Goal: Task Accomplishment & Management: Complete application form

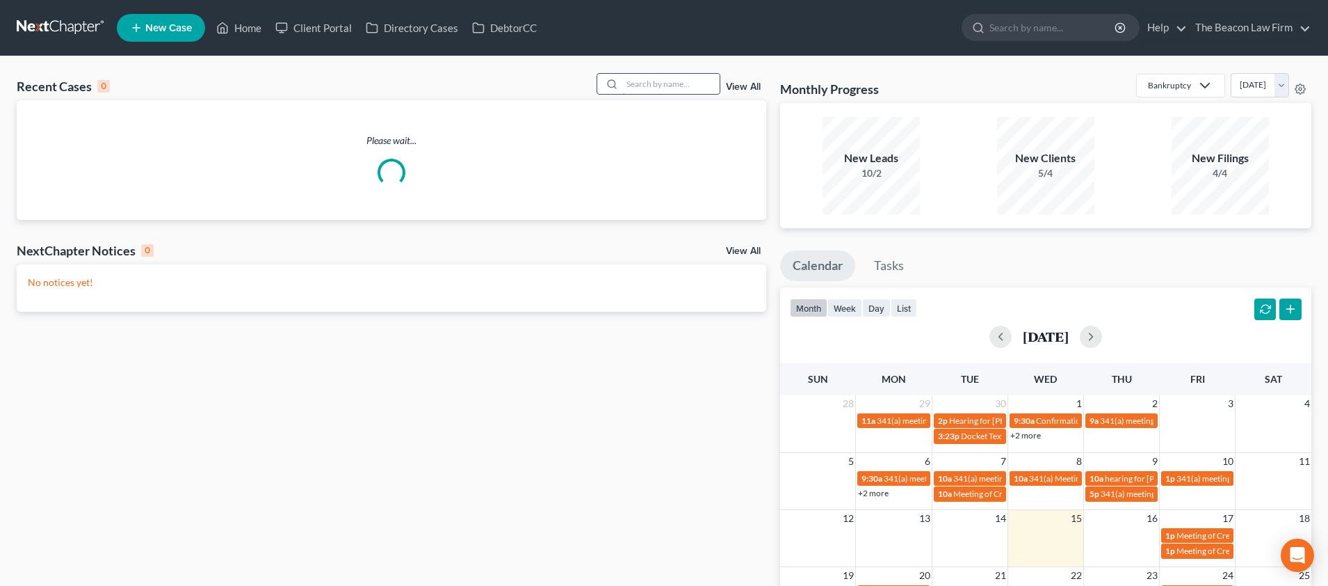
click at [671, 78] on input "search" at bounding box center [670, 84] width 97 height 20
paste input "[PERSON_NAME]"
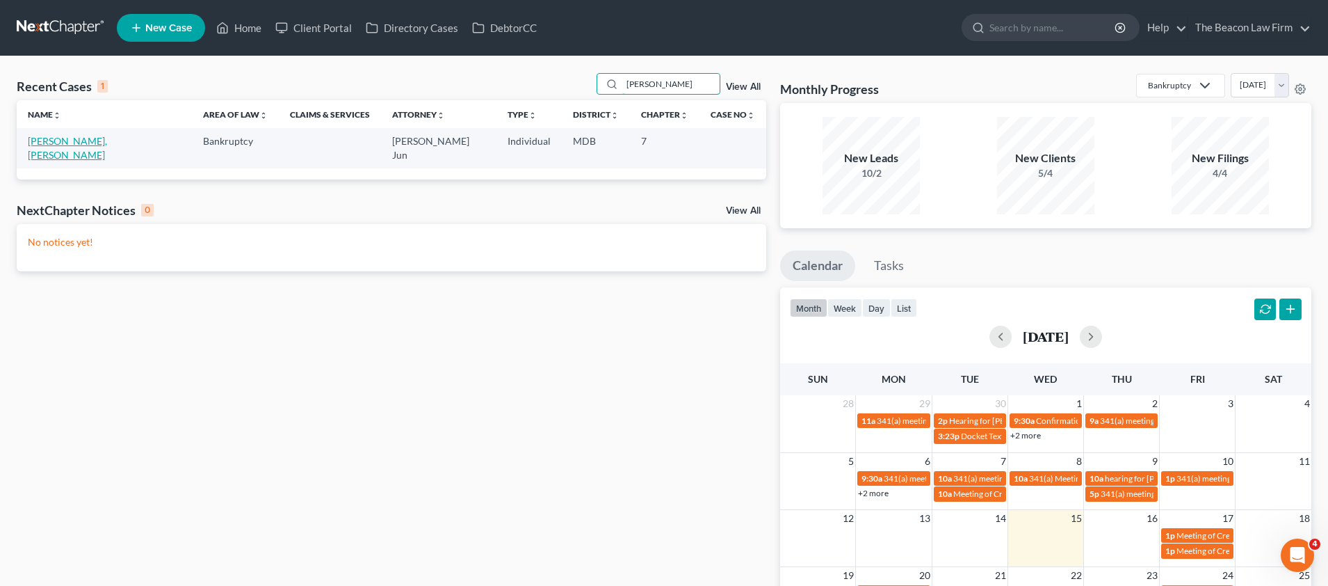
type input "[PERSON_NAME]"
click at [70, 140] on link "[PERSON_NAME], [PERSON_NAME]" at bounding box center [67, 148] width 79 height 26
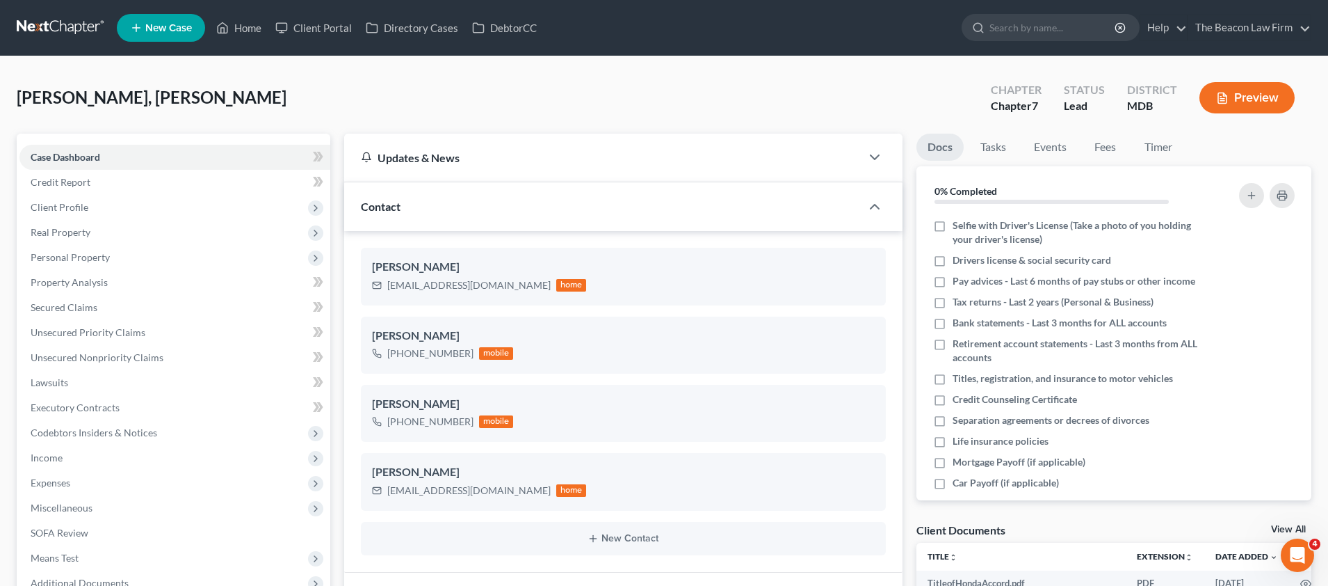
scroll to position [299, 0]
drag, startPoint x: 387, startPoint y: 267, endPoint x: 472, endPoint y: 262, distance: 84.3
click at [466, 266] on div "[PERSON_NAME]" at bounding box center [623, 267] width 503 height 17
click at [248, 31] on link "Home" at bounding box center [238, 27] width 59 height 25
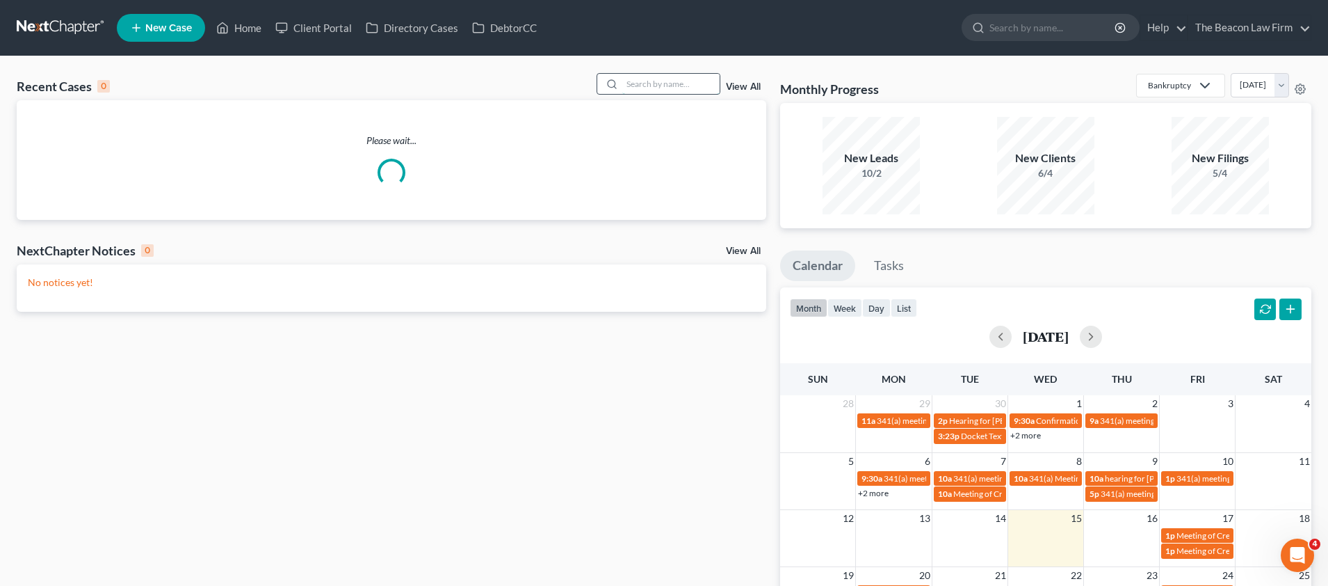
click at [636, 83] on input "search" at bounding box center [670, 84] width 97 height 20
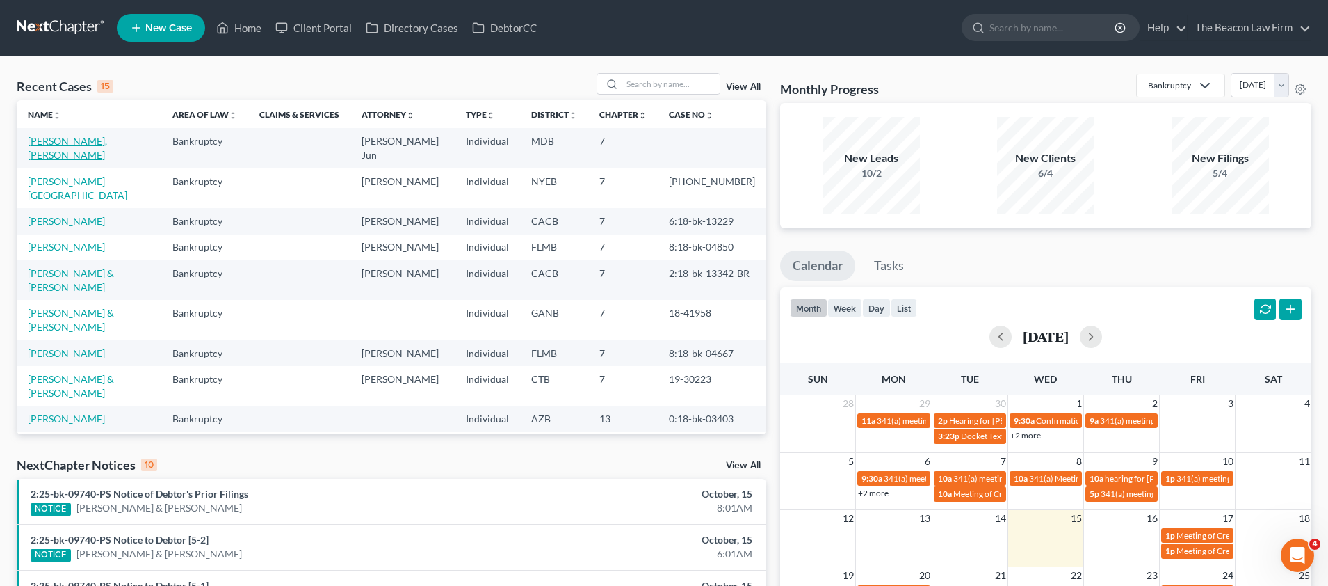
click at [81, 142] on link "[PERSON_NAME], [PERSON_NAME]" at bounding box center [67, 148] width 79 height 26
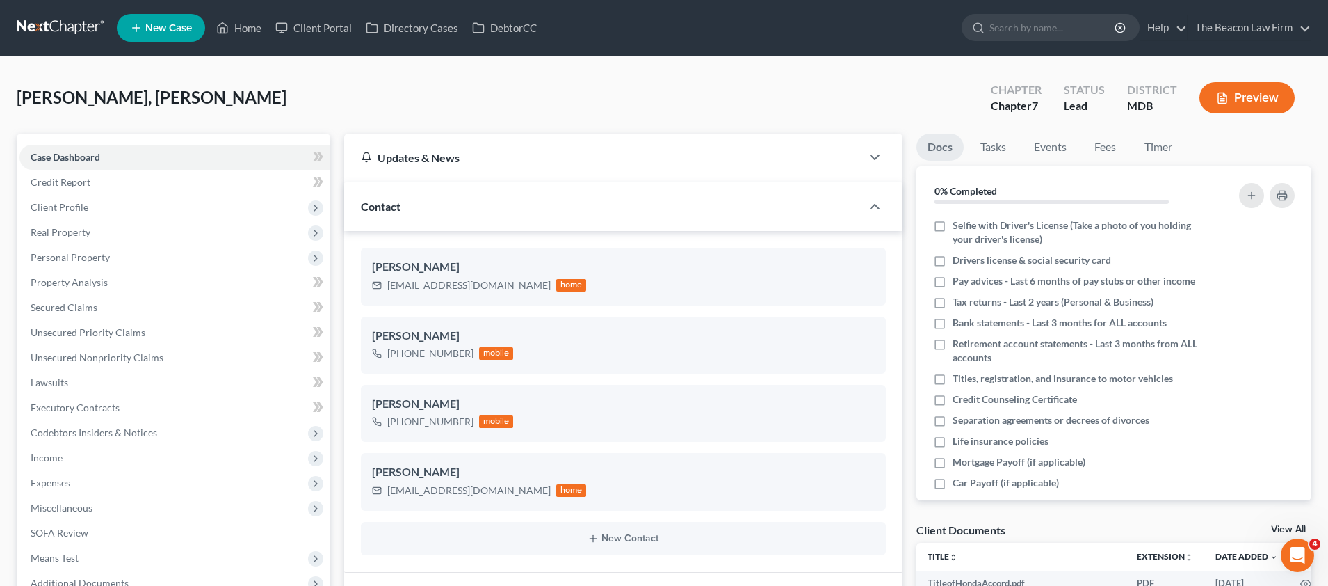
scroll to position [299, 0]
click at [238, 31] on link "Home" at bounding box center [238, 27] width 59 height 25
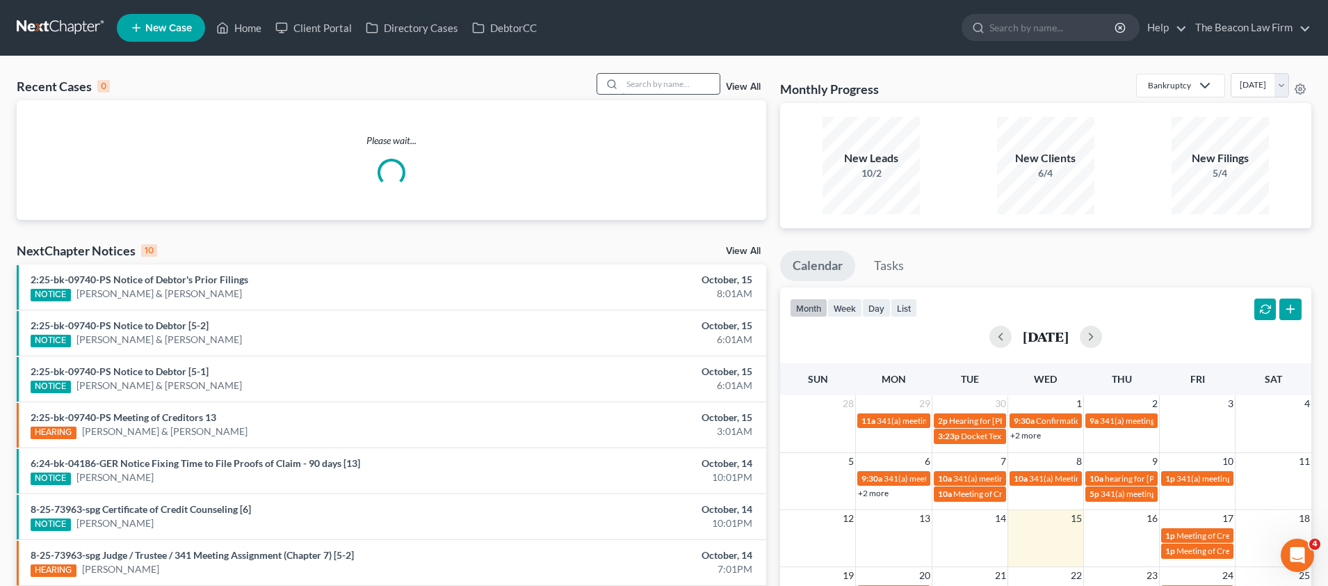
click at [654, 88] on input "search" at bounding box center [670, 84] width 97 height 20
paste input "[PERSON_NAME]"
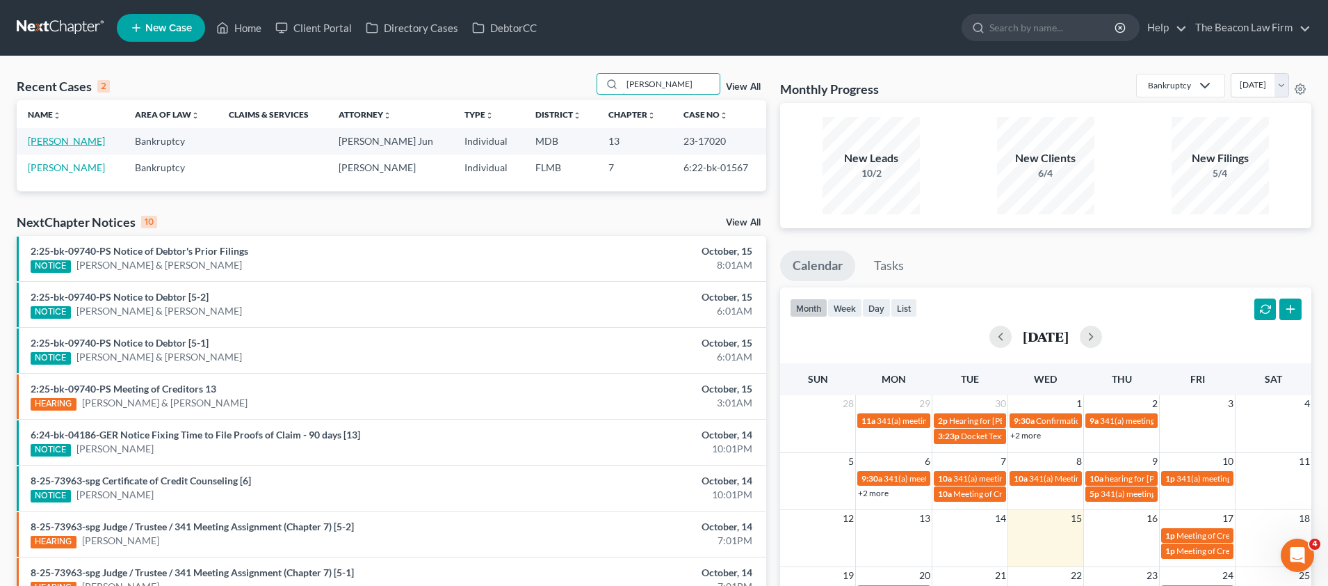
type input "[PERSON_NAME]"
click at [47, 143] on link "[PERSON_NAME]" at bounding box center [66, 141] width 77 height 12
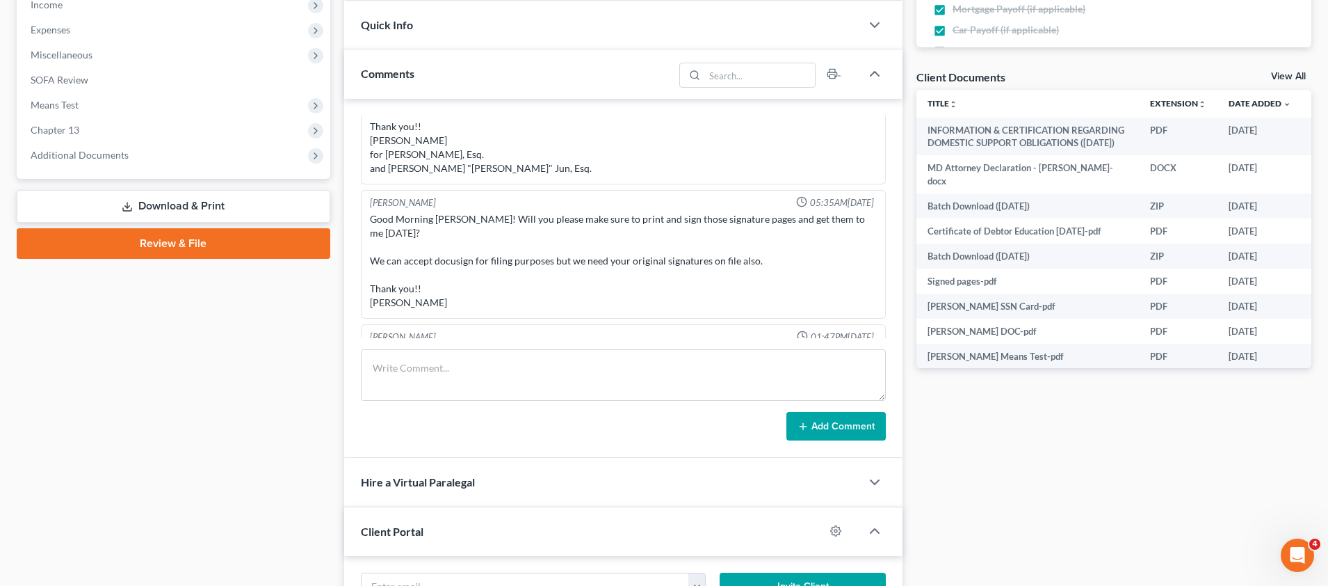
scroll to position [456, 0]
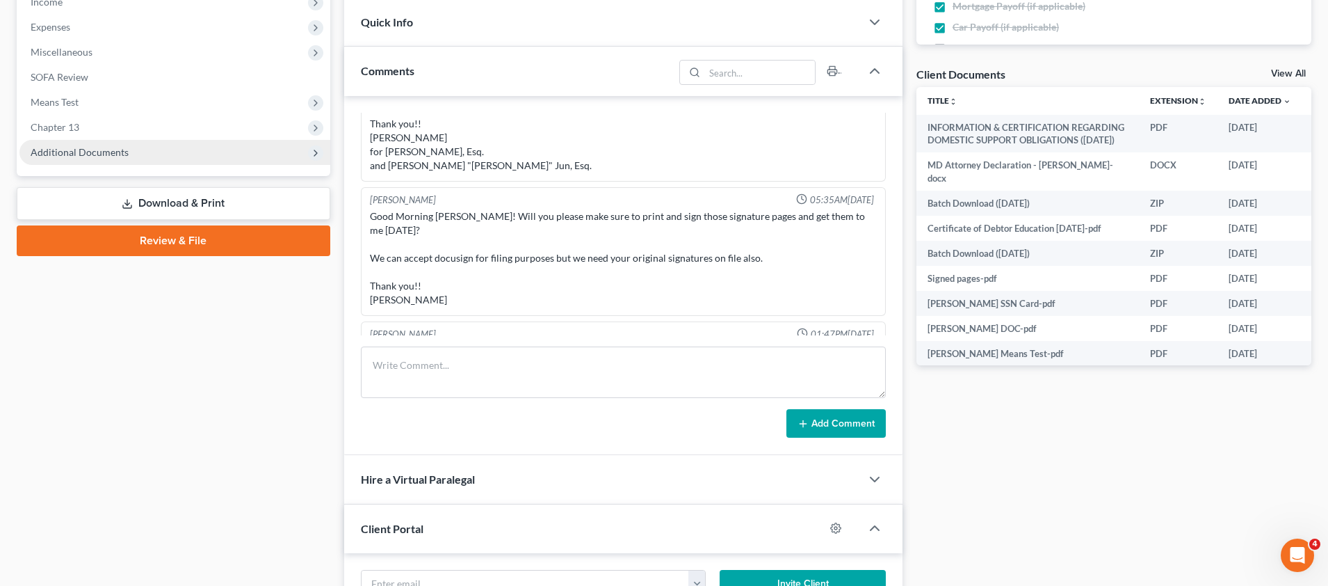
click at [113, 147] on span "Additional Documents" at bounding box center [80, 152] width 98 height 12
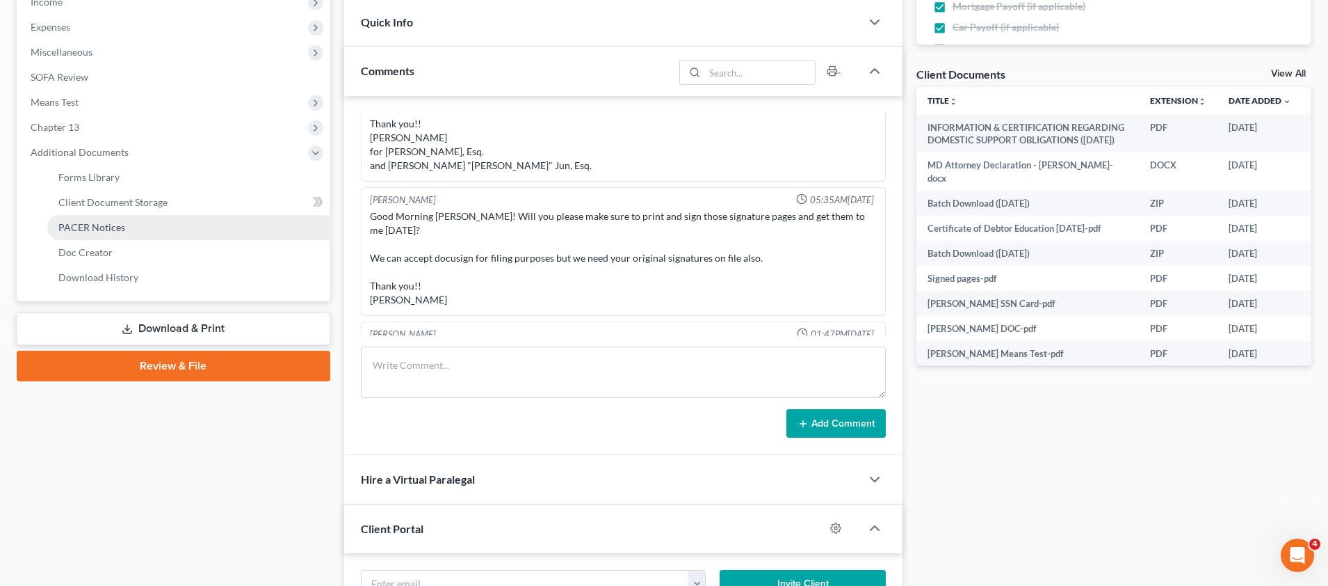
click at [115, 224] on span "PACER Notices" at bounding box center [91, 227] width 67 height 12
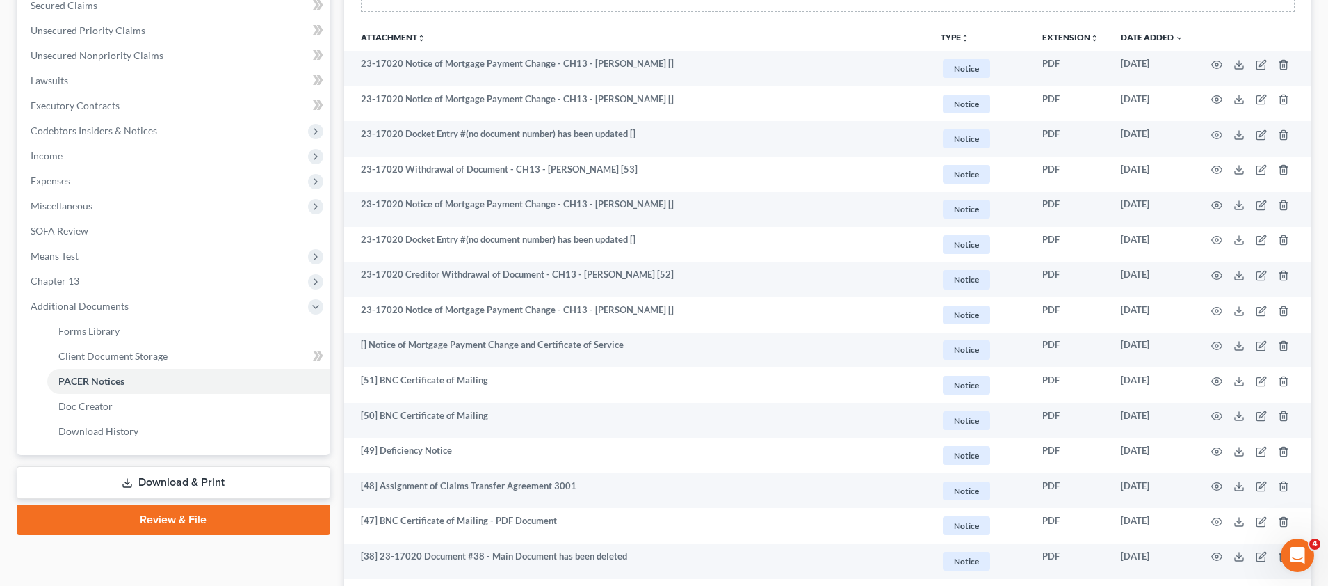
scroll to position [173, 0]
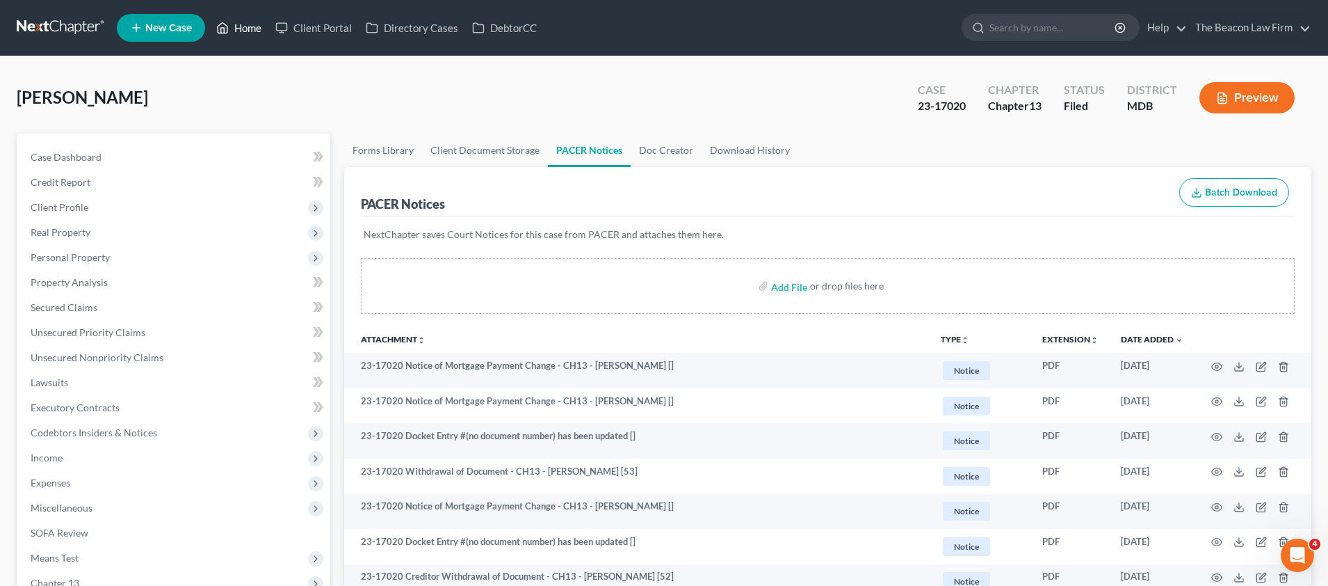
click at [249, 30] on link "Home" at bounding box center [238, 27] width 59 height 25
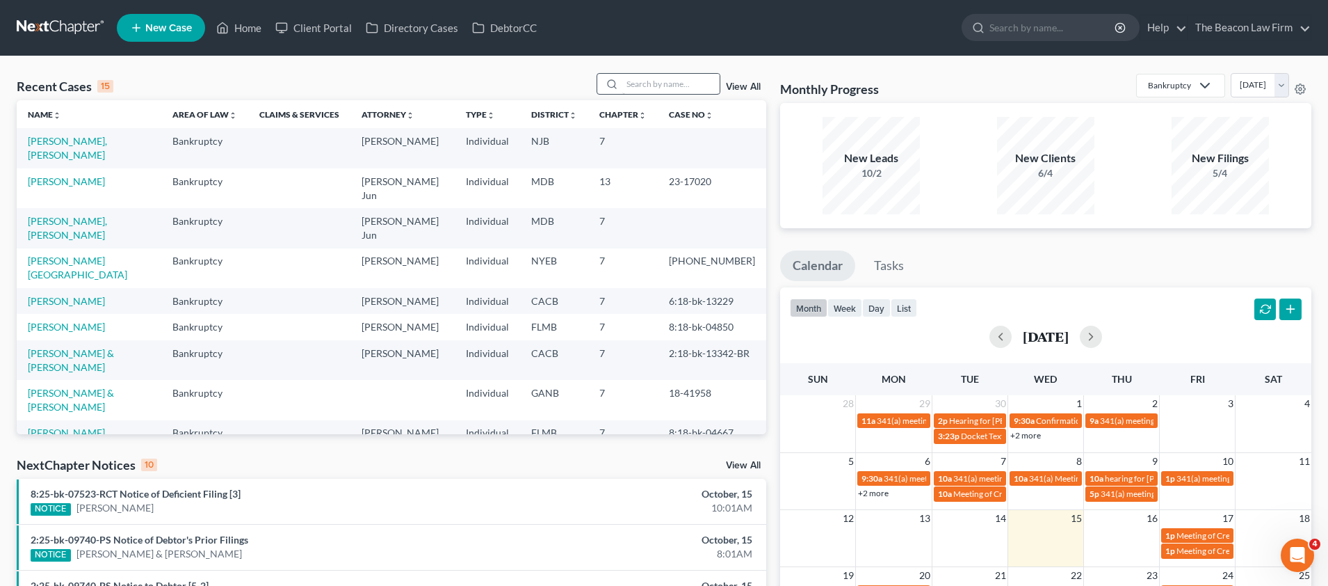
drag, startPoint x: 620, startPoint y: 69, endPoint x: 629, endPoint y: 75, distance: 11.0
click at [625, 73] on div "Recent Cases 15 View All Name unfold_more expand_more expand_less Area of Law u…" at bounding box center [664, 515] width 1328 height 919
click at [655, 85] on input "search" at bounding box center [670, 84] width 97 height 20
paste input "Tamara Garrison"
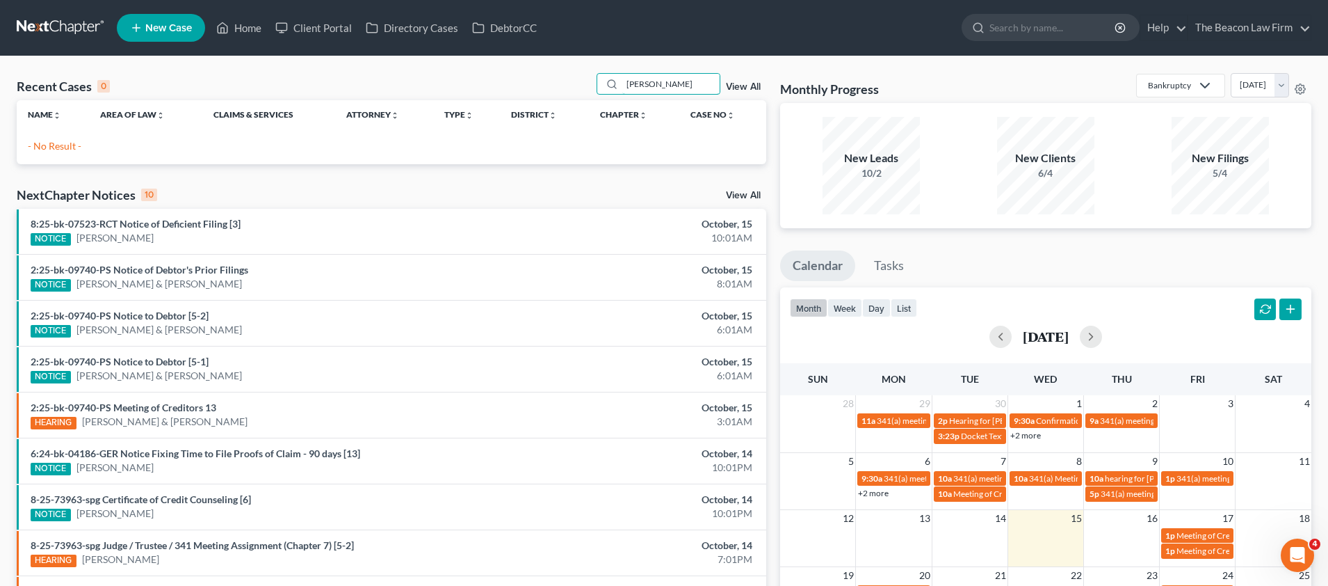
type input "Tamara Garrison"
click at [167, 26] on span "New Case" at bounding box center [168, 28] width 47 height 10
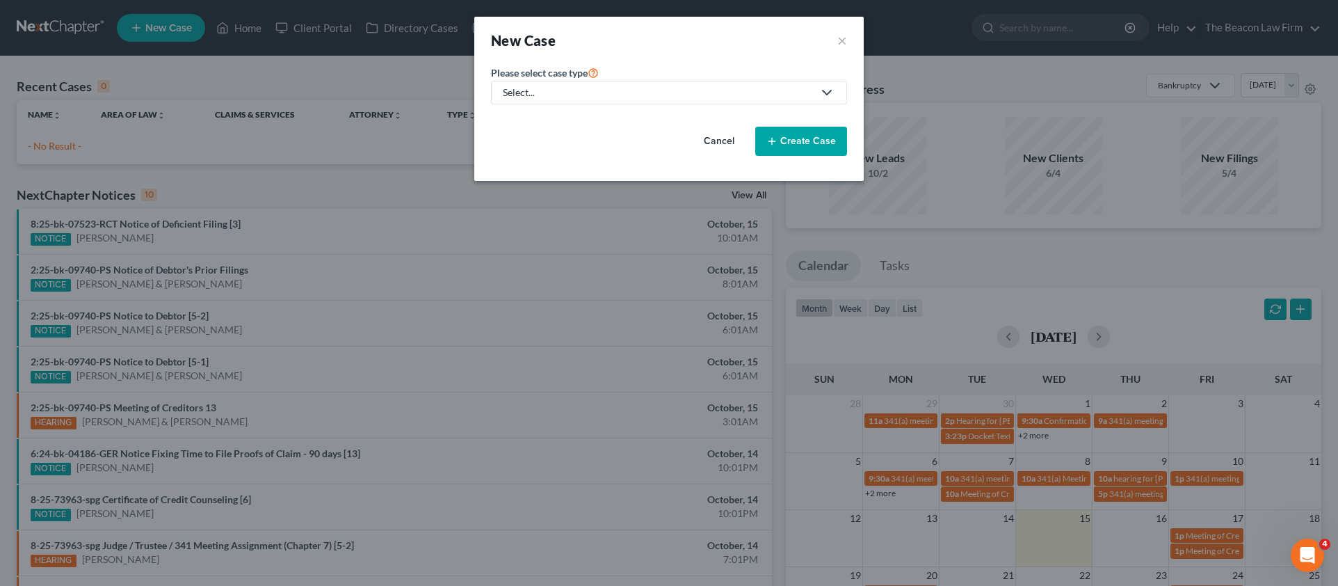
click at [530, 96] on div "Select..." at bounding box center [658, 93] width 310 height 14
click at [524, 119] on div "Bankruptcy" at bounding box center [529, 120] width 50 height 14
select select "15"
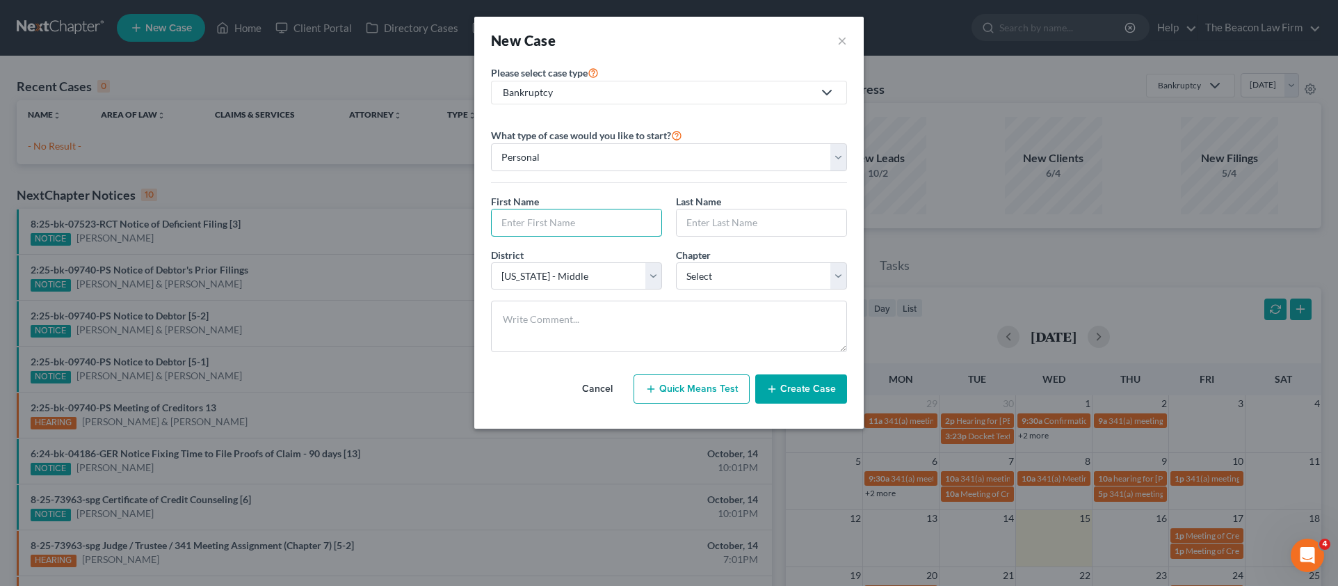
paste input "Tamara Garrison"
type input "Tamara Garrison"
paste input "Tamara Garrison"
click at [722, 220] on input "Tamara Garrison" at bounding box center [762, 222] width 170 height 26
type input "Garrison"
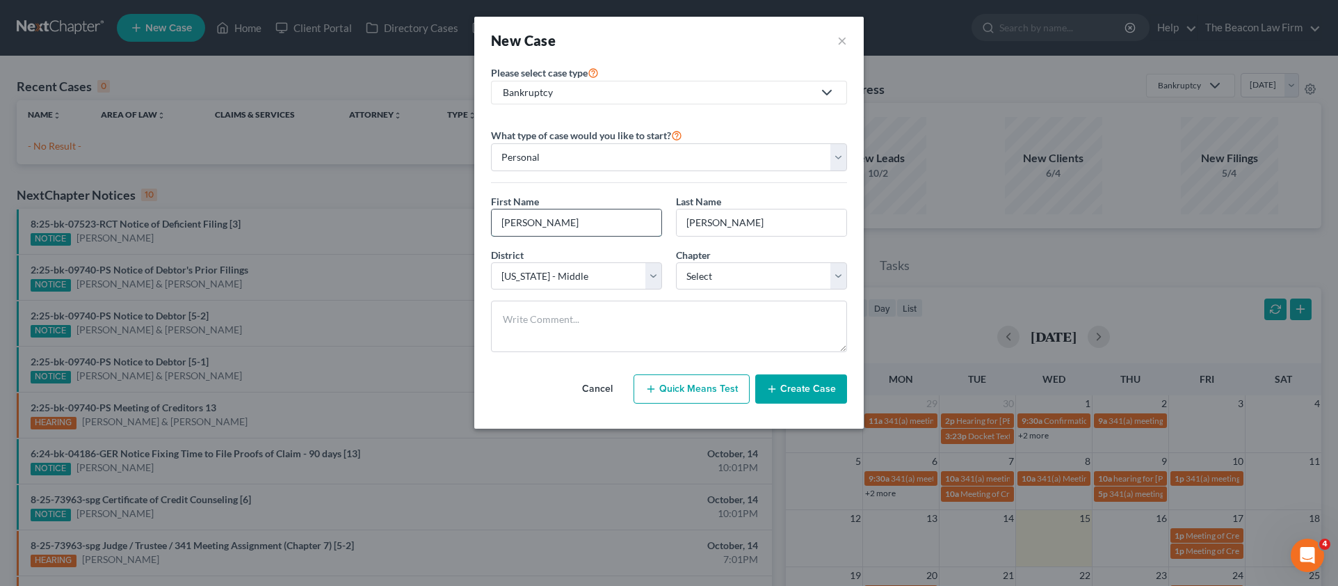
drag, startPoint x: 575, startPoint y: 225, endPoint x: 535, endPoint y: 224, distance: 40.3
click at [535, 224] on input "Tamara" at bounding box center [577, 222] width 170 height 26
type input "Tamara"
select select "4"
select select "0"
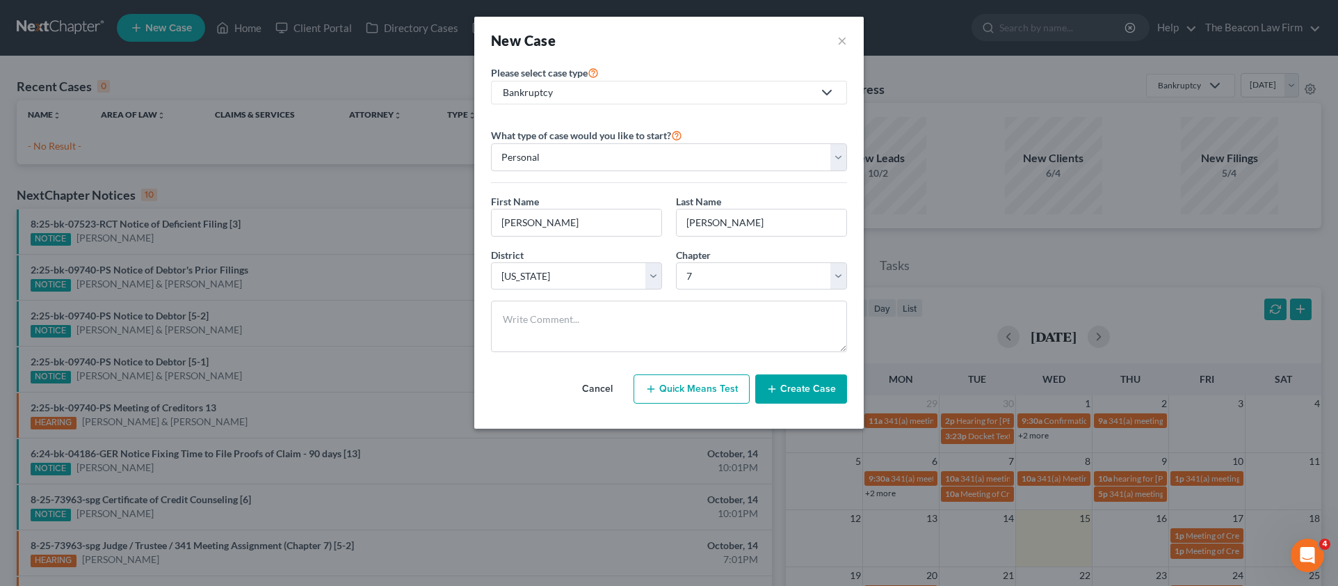
click at [780, 385] on button "Create Case" at bounding box center [801, 388] width 92 height 29
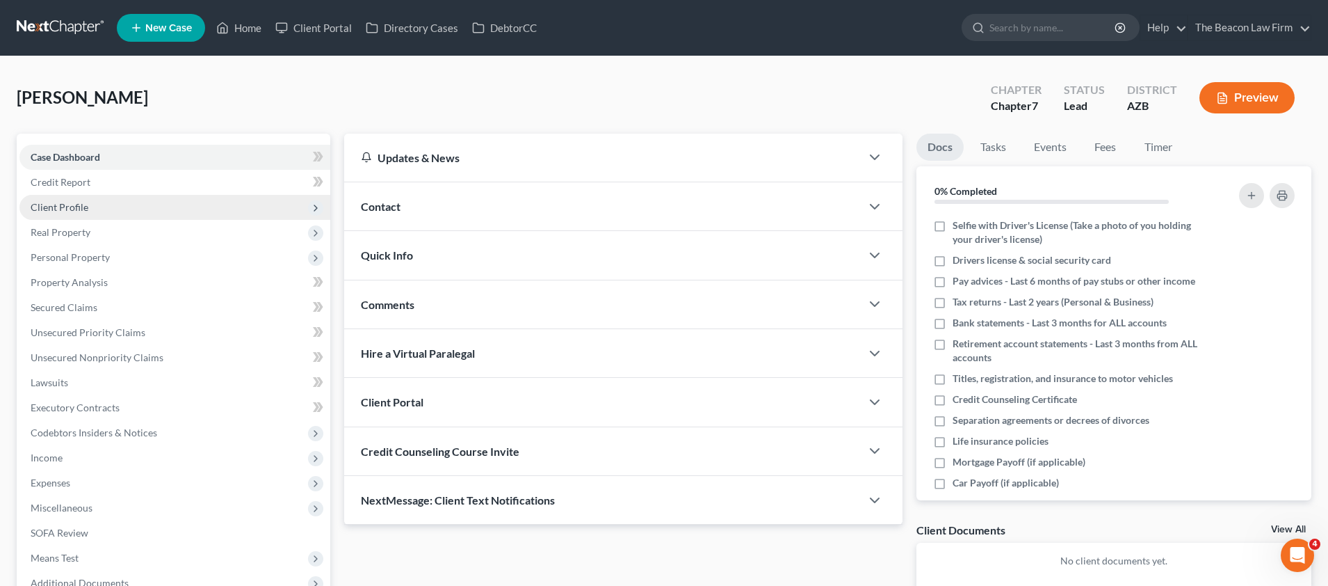
click at [84, 209] on span "Client Profile" at bounding box center [60, 207] width 58 height 12
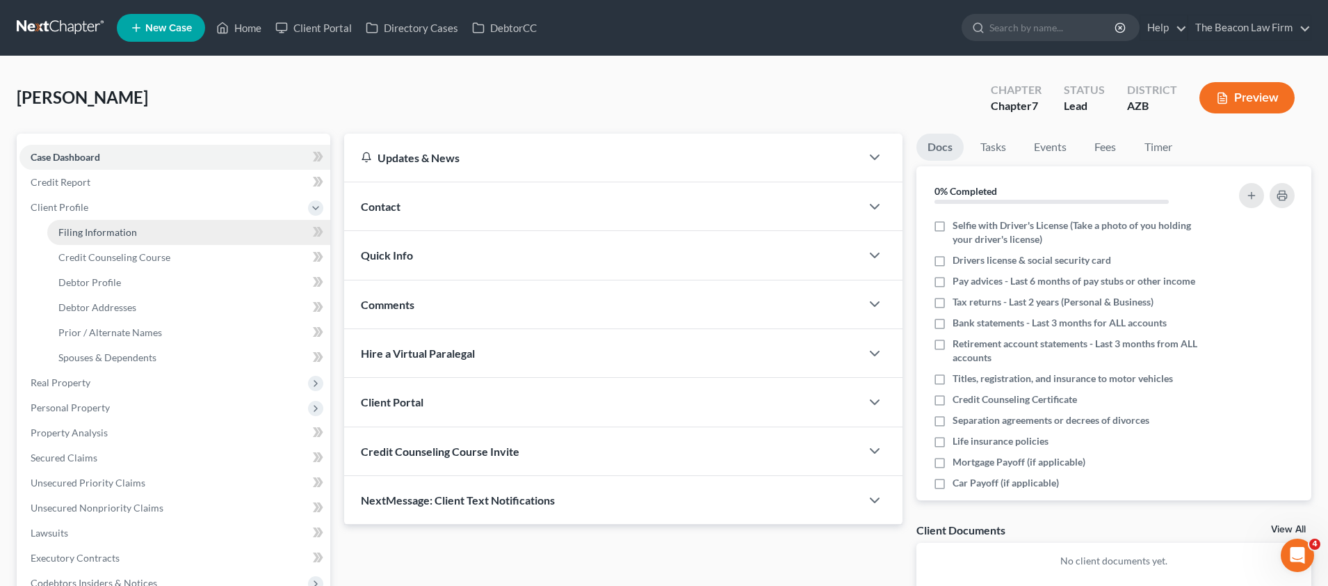
click at [106, 235] on span "Filing Information" at bounding box center [97, 232] width 79 height 12
select select "1"
select select "0"
select select "4"
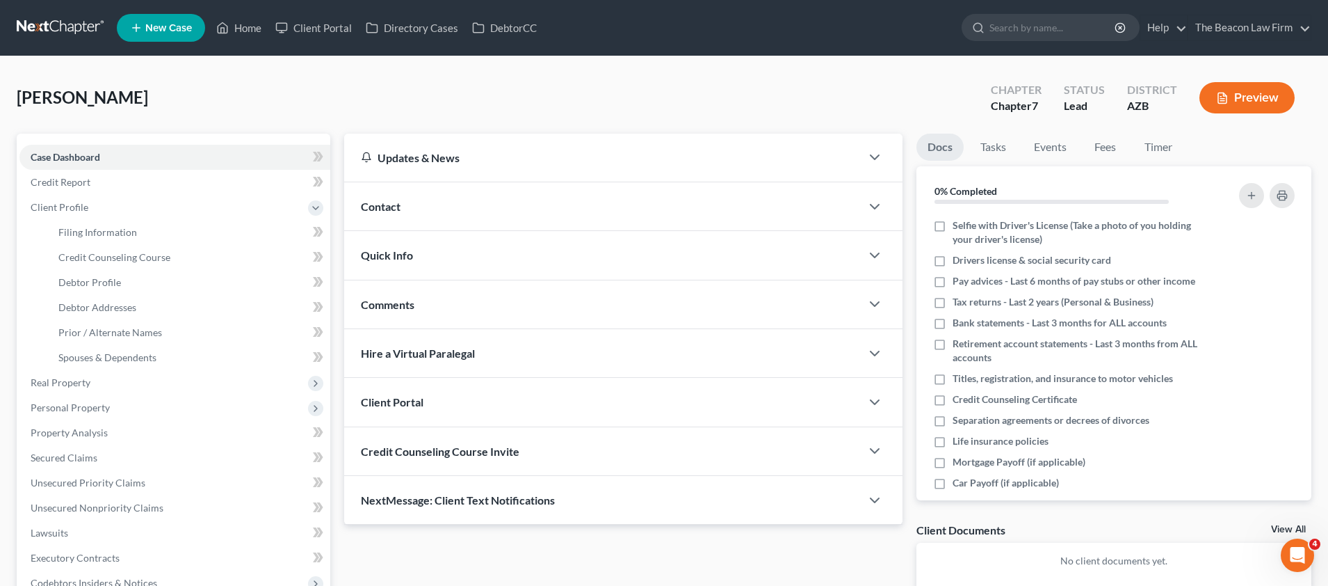
select select "3"
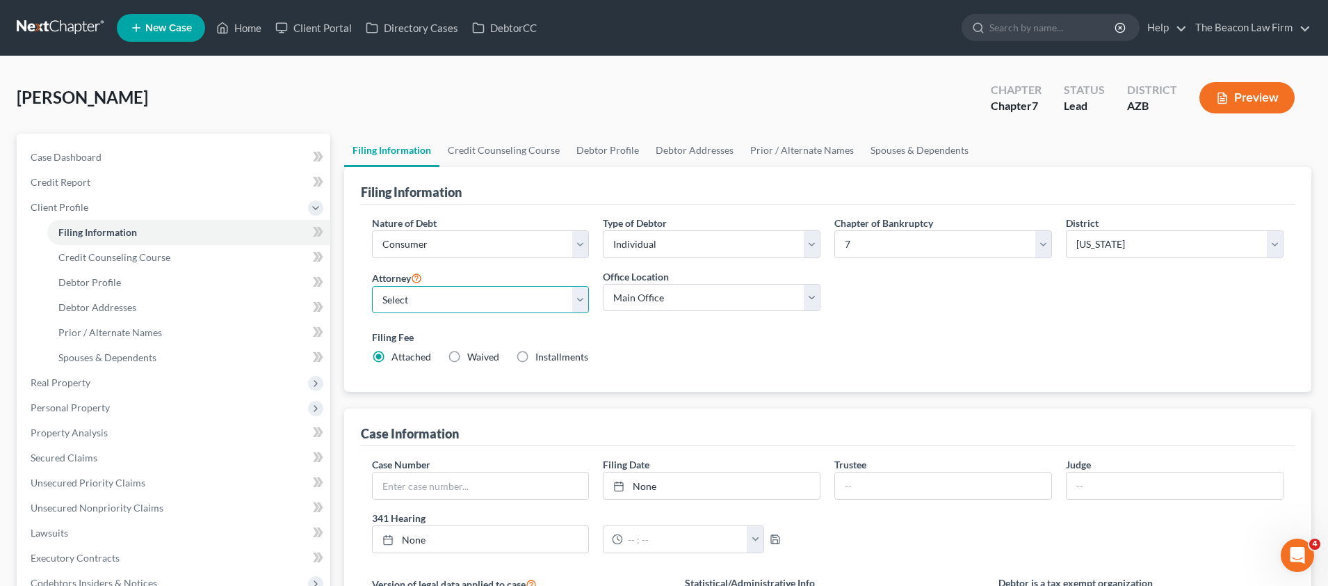
drag, startPoint x: 445, startPoint y: 300, endPoint x: 475, endPoint y: 303, distance: 30.1
click at [476, 308] on select "Select Andrew Carroll - NJB Andrew Carroll - NJB Andrew Carroll - PAWB Andrew C…" at bounding box center [481, 300] width 218 height 28
select select "17"
select select "9"
click at [88, 153] on span "Case Dashboard" at bounding box center [66, 157] width 71 height 12
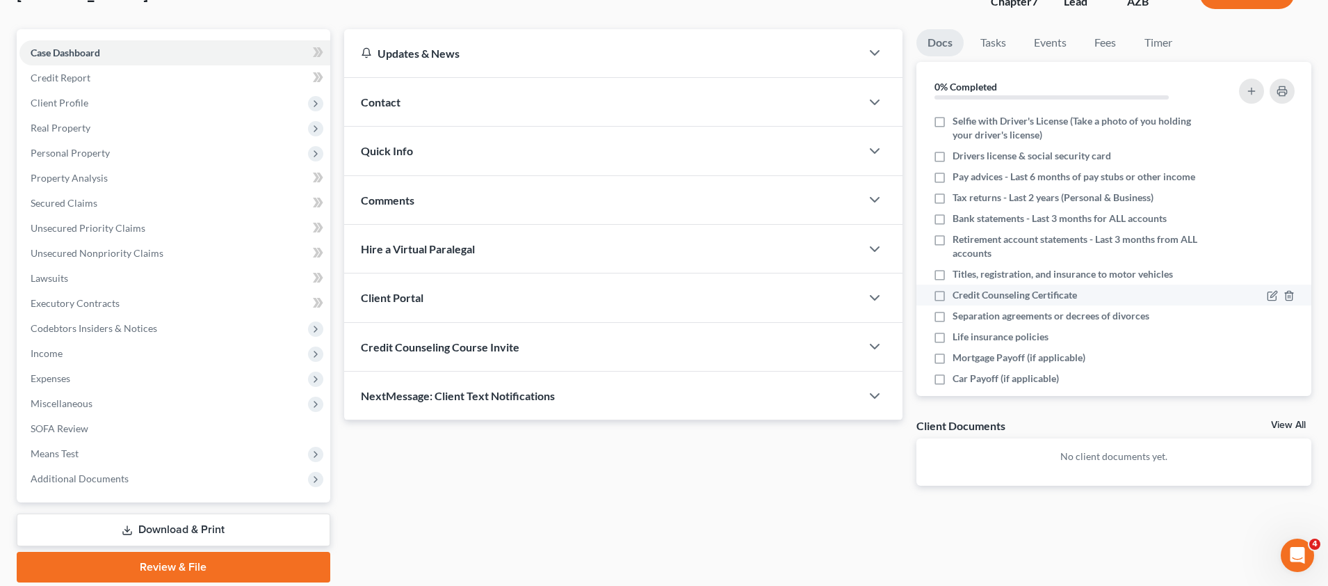
scroll to position [108, 0]
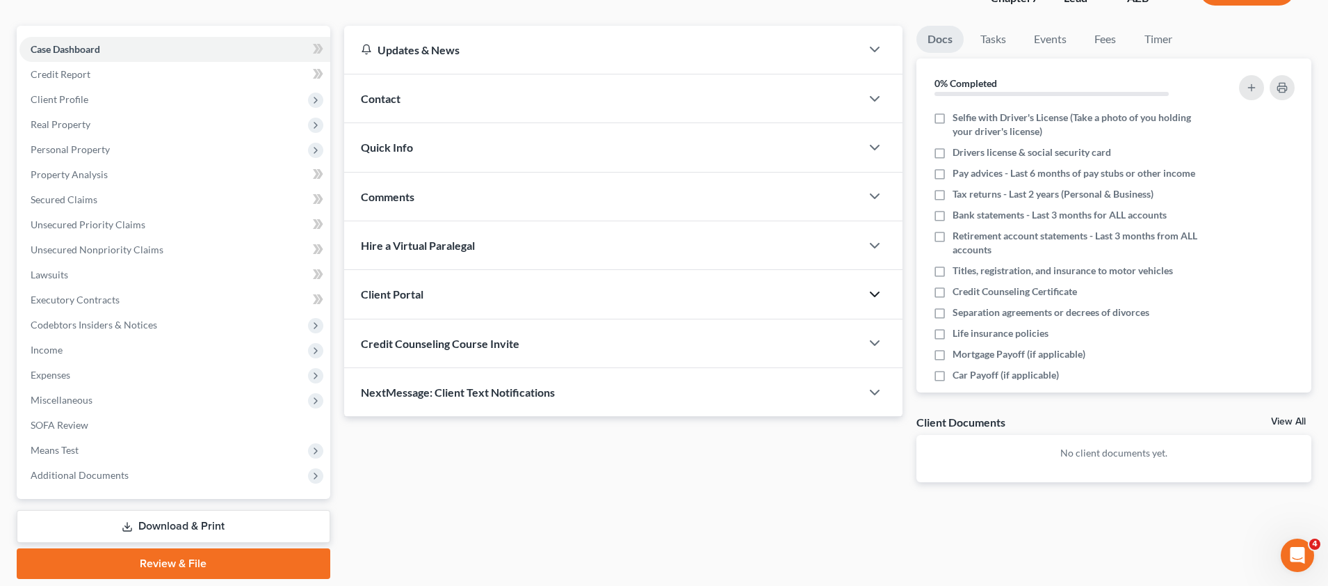
click at [878, 294] on icon "button" at bounding box center [875, 294] width 17 height 17
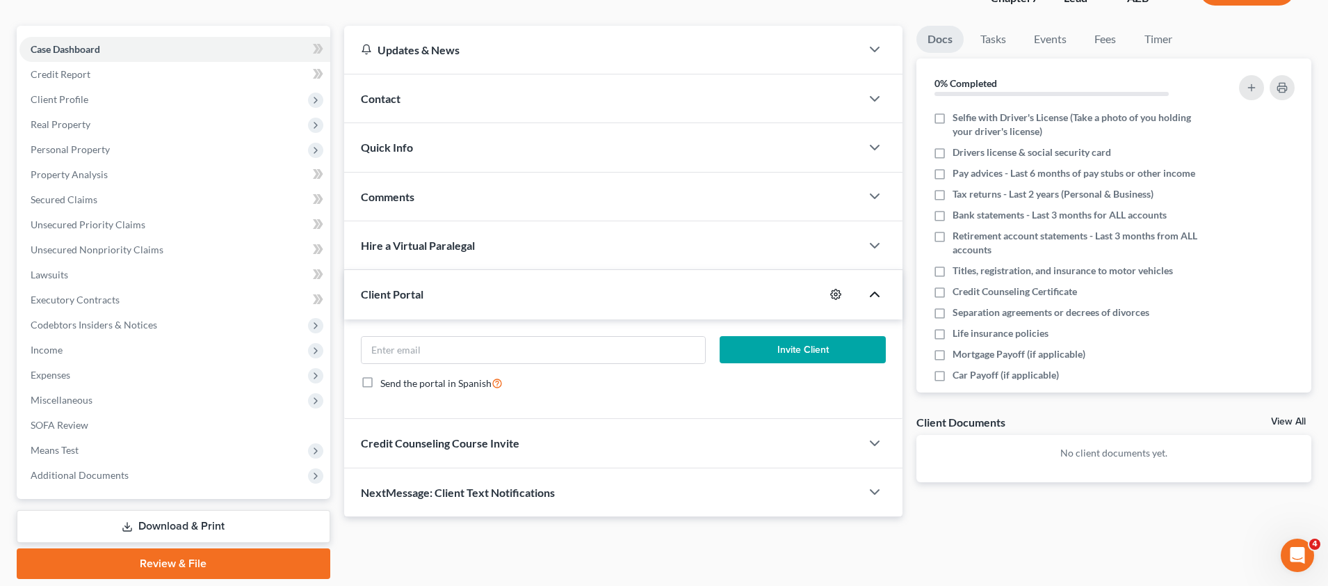
click at [832, 289] on icon "button" at bounding box center [835, 294] width 11 height 11
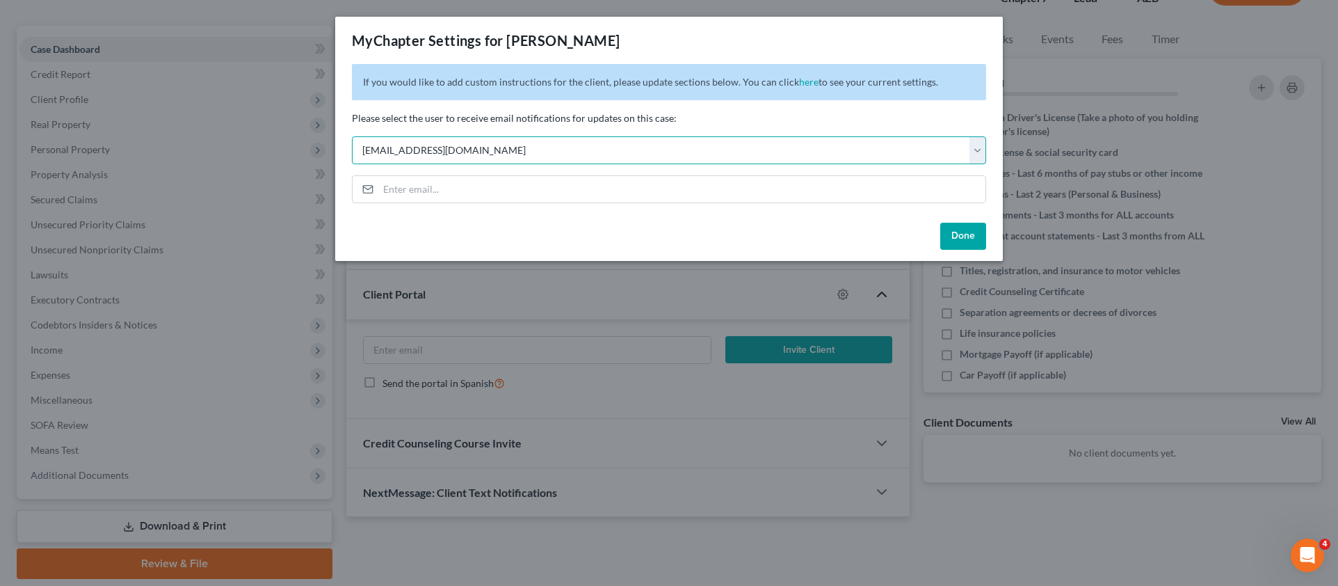
select select "11"
click at [953, 243] on button "Done" at bounding box center [963, 237] width 46 height 28
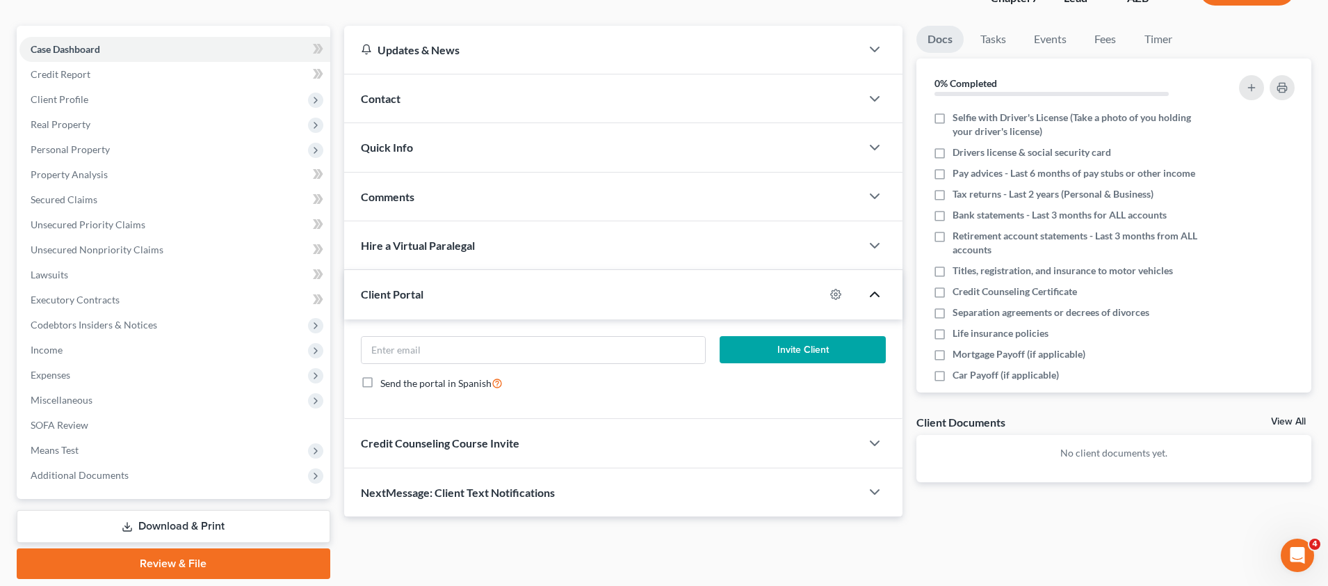
click at [403, 203] on div "Comments" at bounding box center [602, 196] width 517 height 48
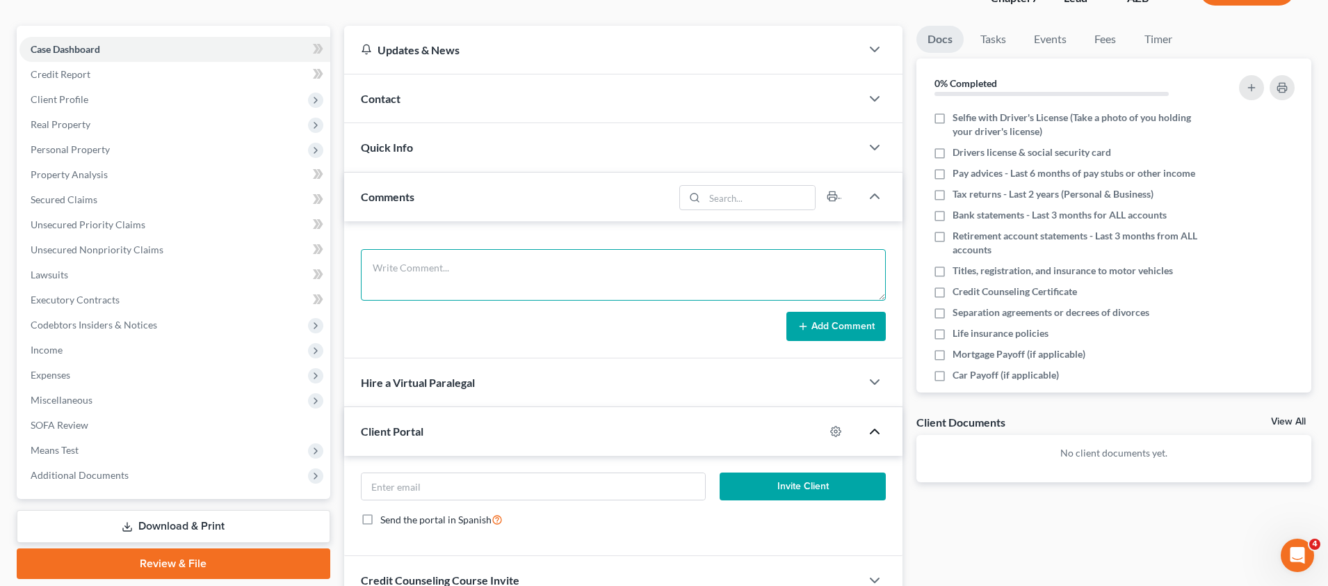
click at [430, 268] on textarea at bounding box center [623, 274] width 525 height 51
click at [513, 273] on textarea at bounding box center [623, 274] width 525 height 51
paste textarea "Sent potential client notification email correspondence to Attorney Kim. Sent B…"
click at [672, 267] on textarea "Sent potential client notification email correspondence to Attorney Kim. Sent B…" at bounding box center [623, 274] width 525 height 51
click at [841, 265] on textarea "Sent potential client notification email correspondence to Attorney Gavzy. Sent…" at bounding box center [623, 274] width 525 height 51
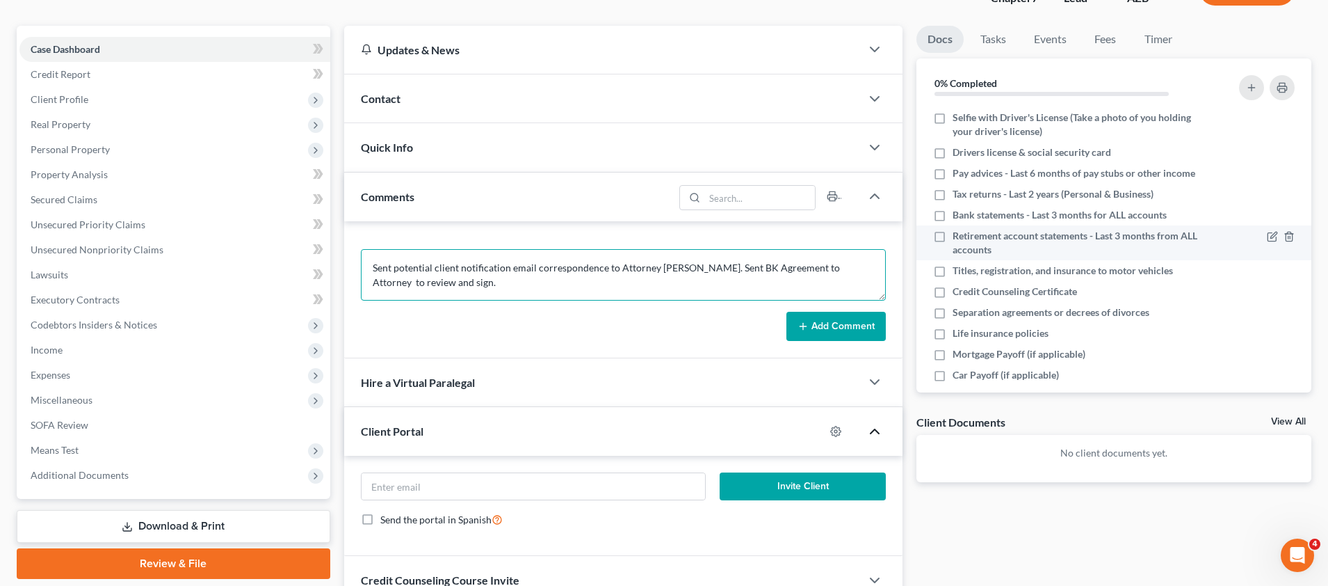
paste textarea "Gavzy"
type textarea "Sent potential client notification email correspondence to Attorney Gavzy. Sent…"
click at [858, 316] on button "Add Comment" at bounding box center [836, 326] width 99 height 29
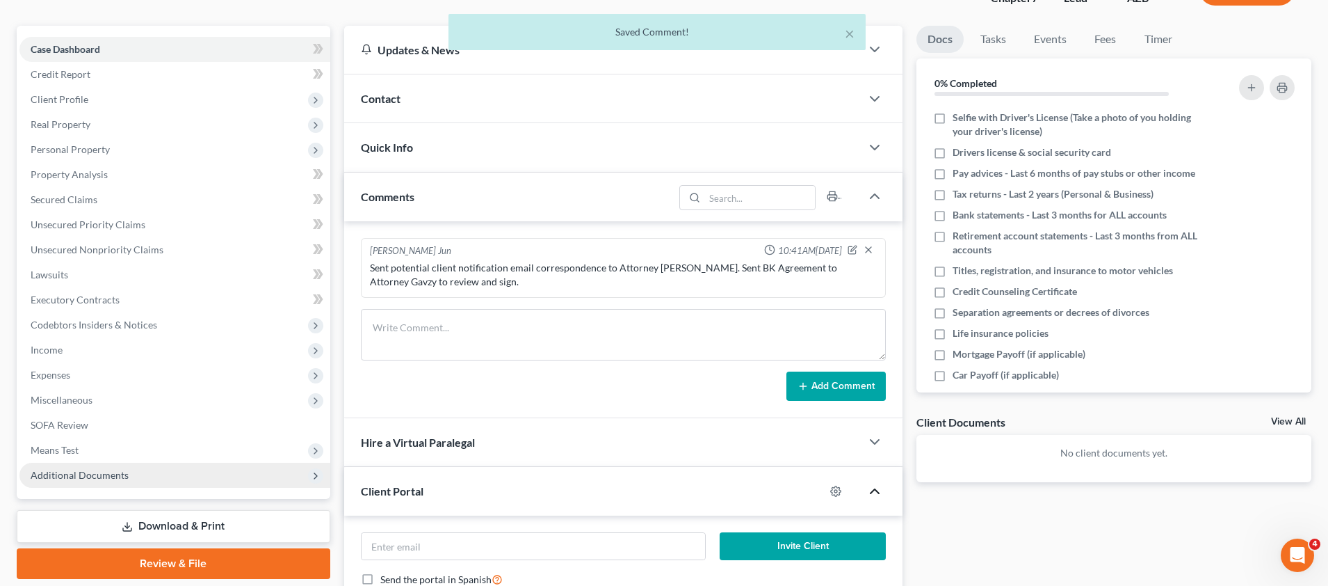
click at [129, 469] on span "Additional Documents" at bounding box center [174, 475] width 311 height 25
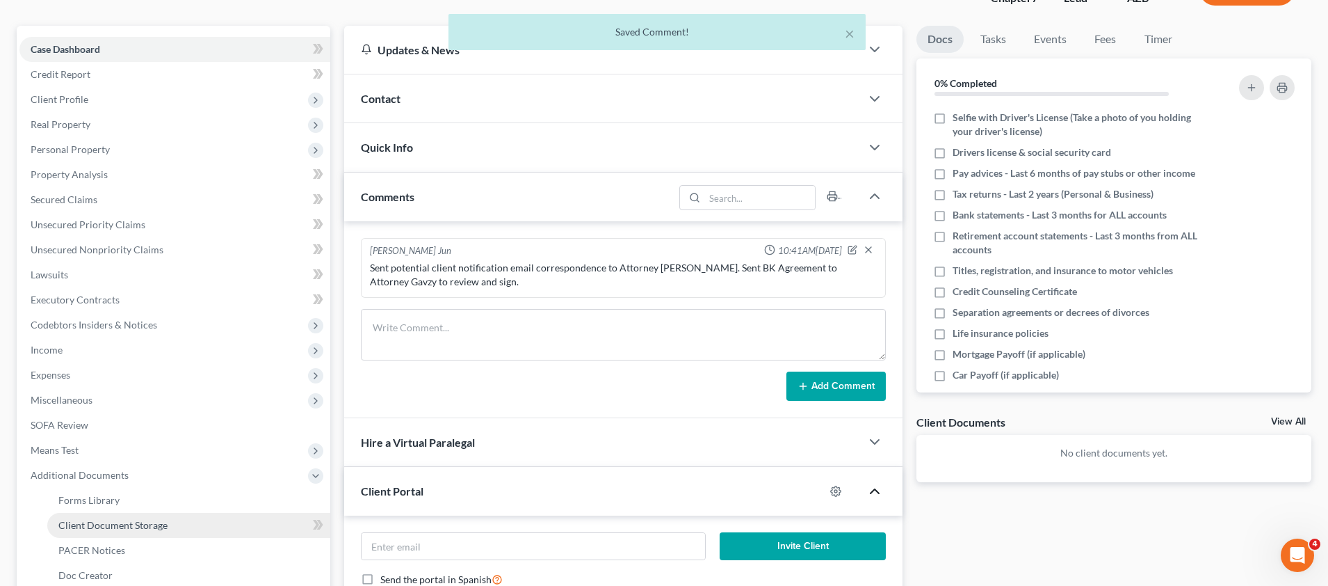
click at [137, 523] on span "Client Document Storage" at bounding box center [112, 525] width 109 height 12
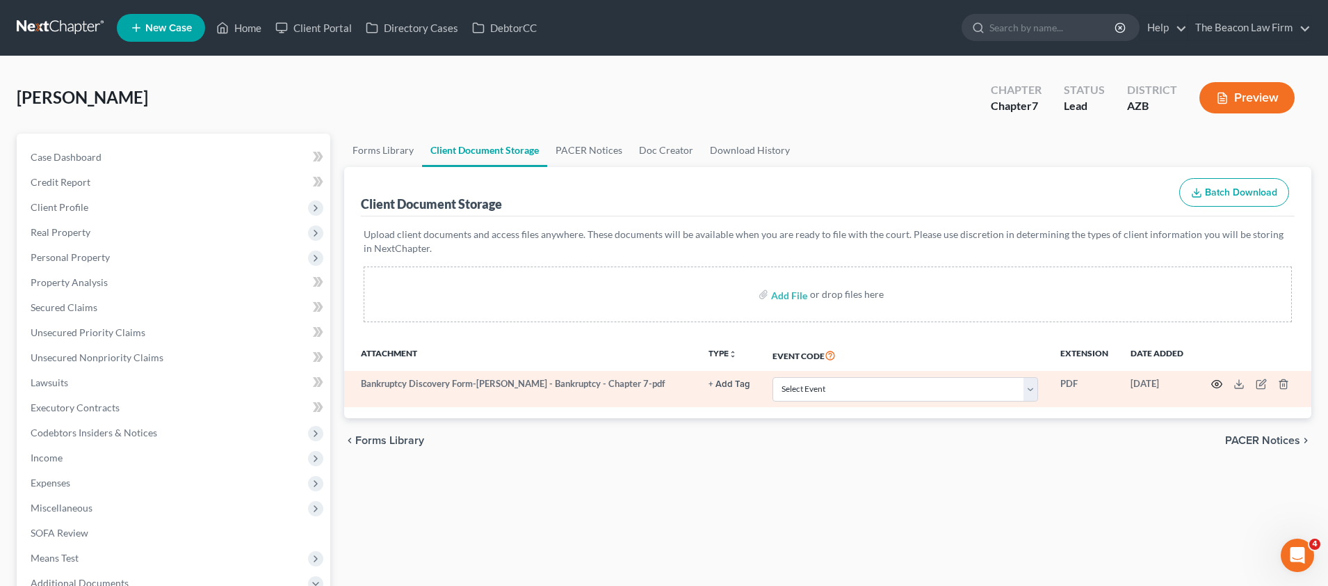
click at [1218, 383] on circle "button" at bounding box center [1217, 384] width 3 height 3
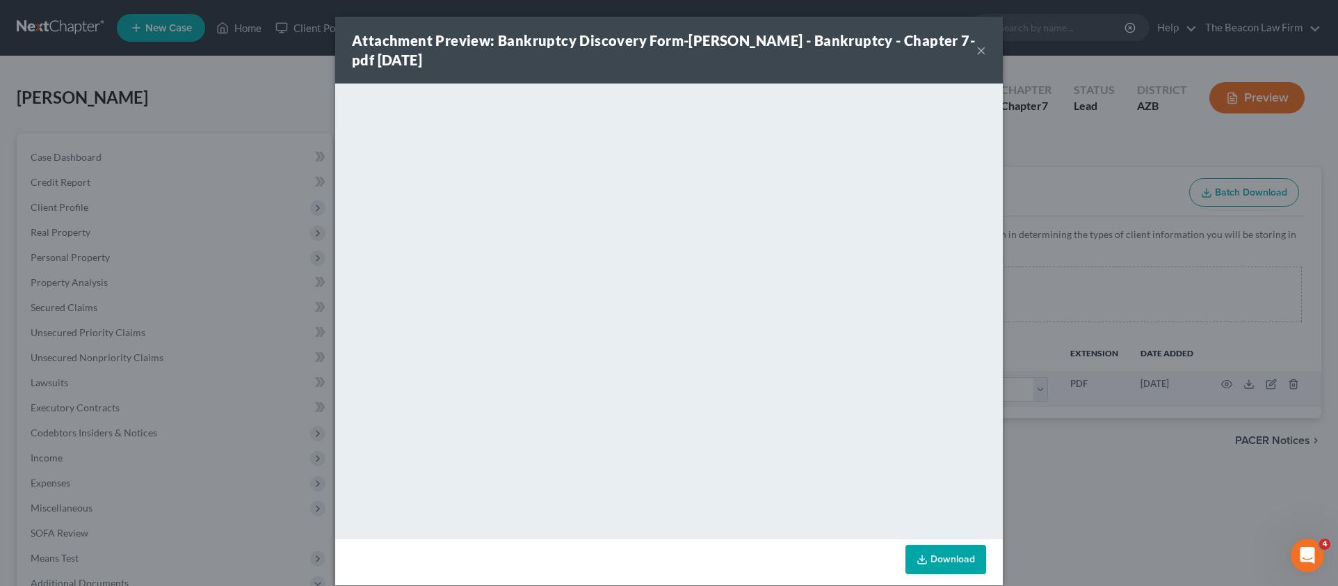
click at [978, 52] on button "×" at bounding box center [982, 50] width 10 height 17
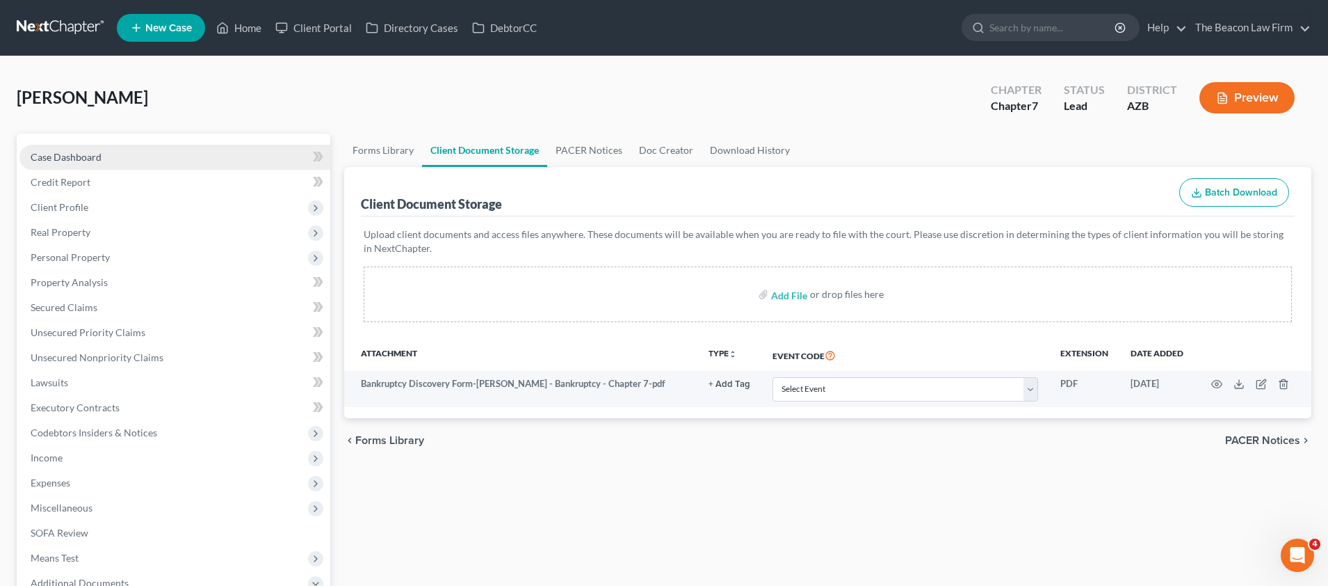
click at [92, 161] on span "Case Dashboard" at bounding box center [66, 157] width 71 height 12
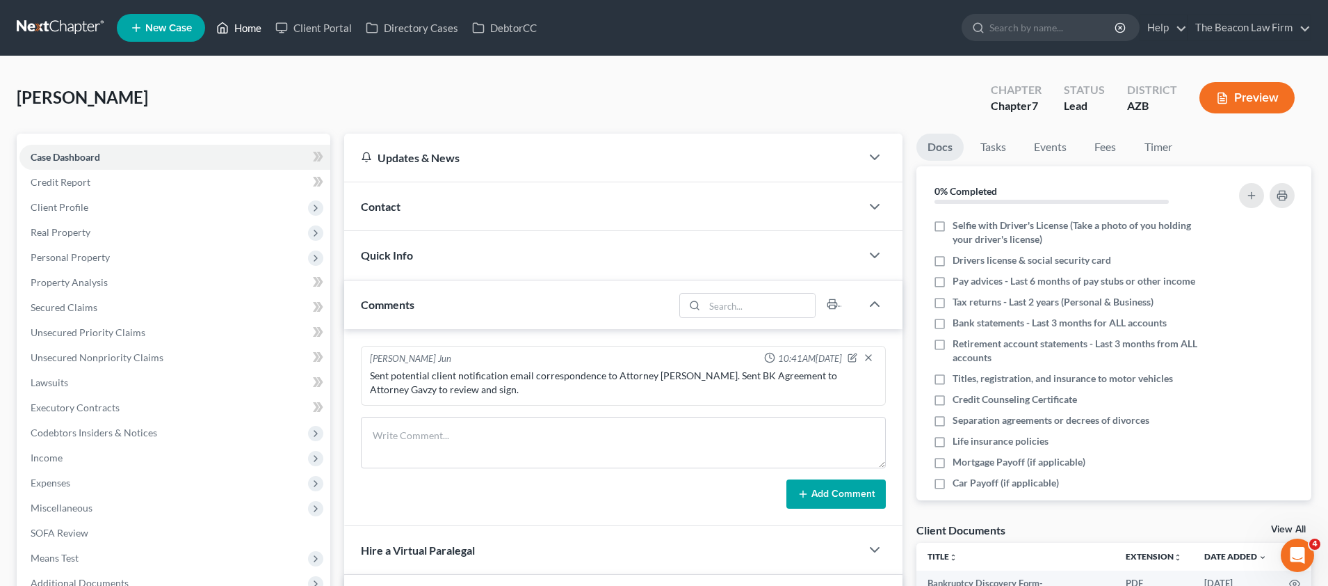
click at [246, 32] on link "Home" at bounding box center [238, 27] width 59 height 25
